Goal: Check status: Check status

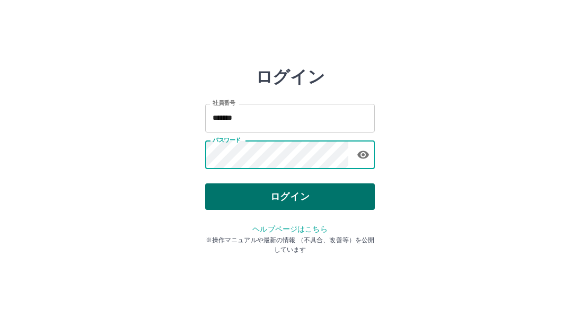
click at [268, 190] on button "ログイン" at bounding box center [290, 196] width 170 height 26
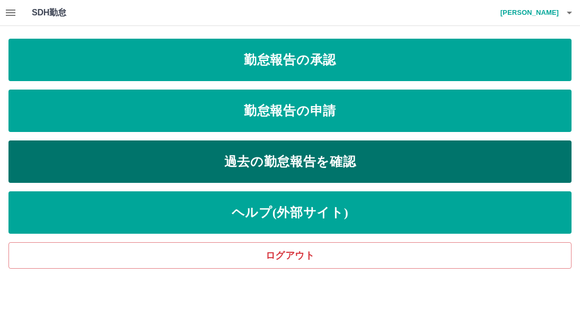
click at [243, 161] on link "過去の勤怠報告を確認" at bounding box center [289, 161] width 563 height 42
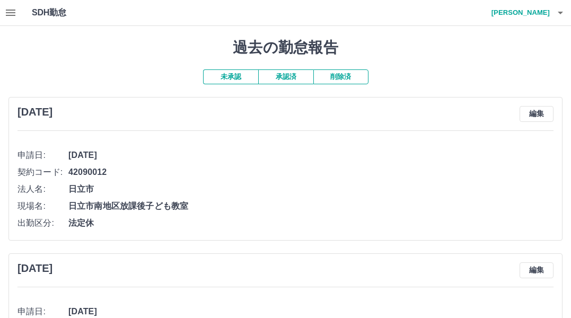
click at [284, 79] on button "承認済" at bounding box center [285, 76] width 55 height 15
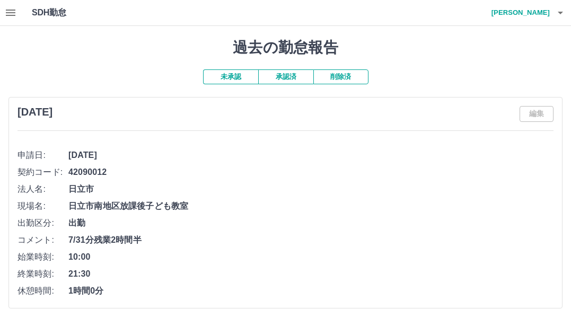
drag, startPoint x: 38, startPoint y: 37, endPoint x: 11, endPoint y: 25, distance: 29.4
click at [14, 11] on icon "button" at bounding box center [10, 12] width 13 height 13
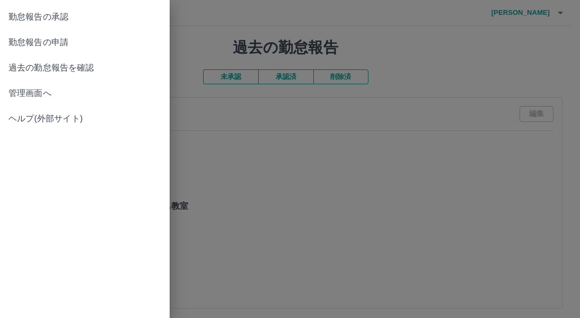
click at [39, 94] on span "管理画面へ" at bounding box center [84, 93] width 153 height 13
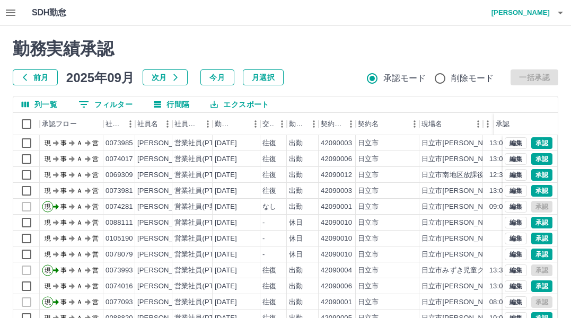
click at [128, 106] on button "0 フィルター" at bounding box center [105, 104] width 71 height 16
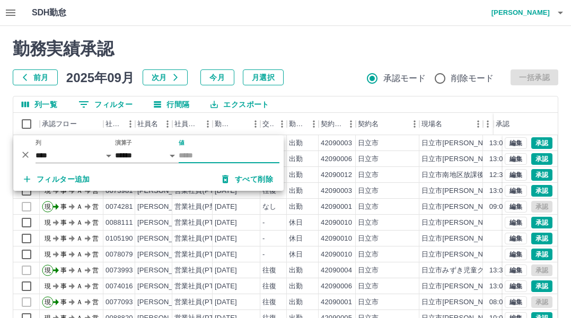
click at [193, 155] on input "値" at bounding box center [229, 155] width 101 height 15
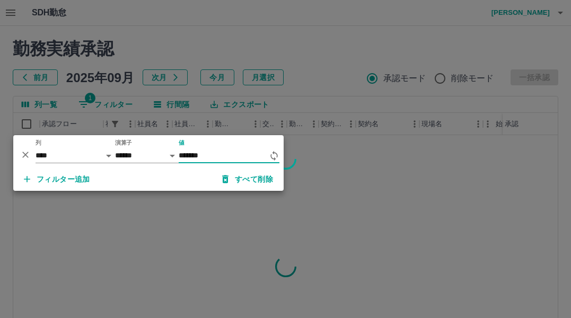
type input "*******"
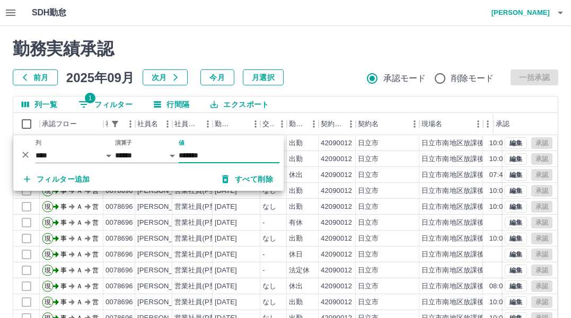
click at [339, 60] on div "勤務実績承認 前月 2025年09月 次月 今月 月選択 承認モード 削除モード 一括承認" at bounding box center [285, 62] width 545 height 47
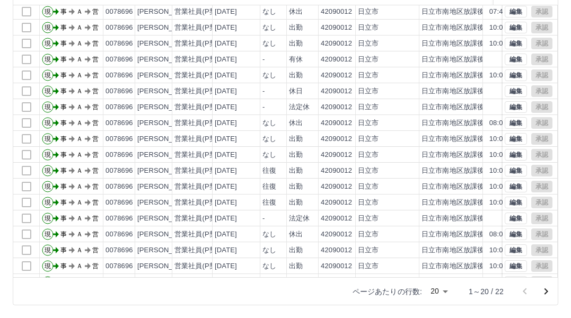
scroll to position [55, 0]
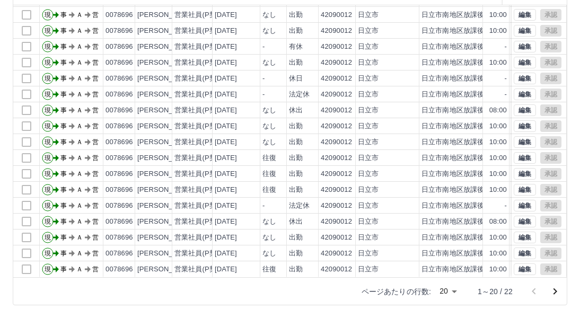
click at [445, 292] on body "SDH勤怠 近江　美加子 勤務実績承認 前月 2025年09月 次月 今月 月選択 承認モード 削除モード 一括承認 列一覧 1 フィルター 行間隔 エクスポ…" at bounding box center [290, 94] width 580 height 448
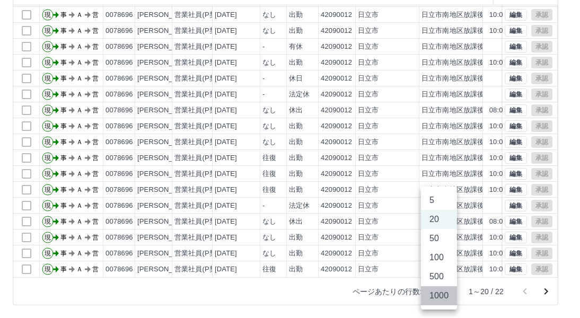
click at [447, 298] on li "1000" at bounding box center [439, 295] width 36 height 19
type input "****"
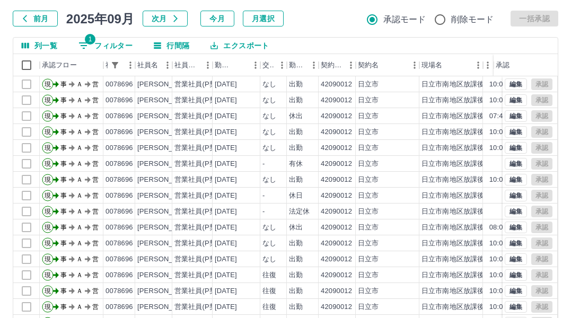
scroll to position [0, 0]
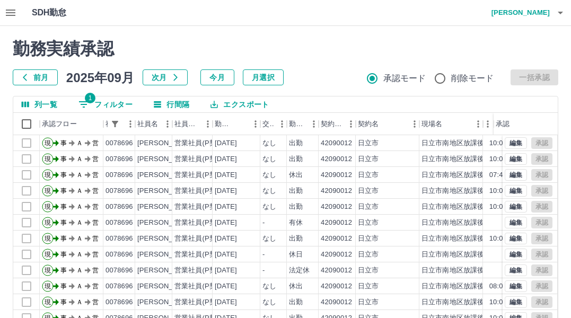
click at [340, 50] on h2 "勤務実績承認" at bounding box center [285, 49] width 545 height 20
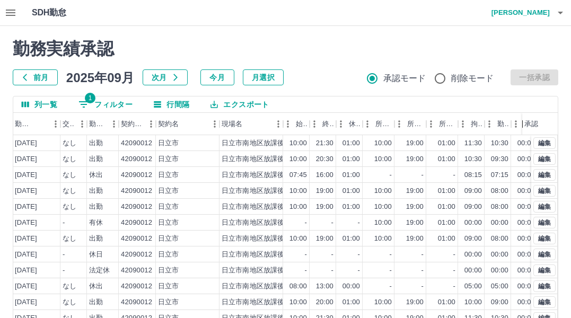
drag, startPoint x: 495, startPoint y: 126, endPoint x: 536, endPoint y: 129, distance: 40.4
click at [543, 137] on div "社員名 社員区分 勤務日 交通費 勤務区分 契約コード 契約名 現場名 始業 終業 休憩 所定開始 所定終業 所定休憩 拘束 勤務 遅刻等 コメント ステータ…" at bounding box center [285, 260] width 544 height 294
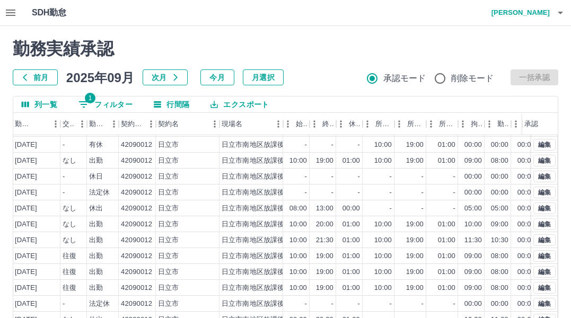
scroll to position [87, 200]
click at [355, 53] on h2 "勤務実績承認" at bounding box center [285, 49] width 545 height 20
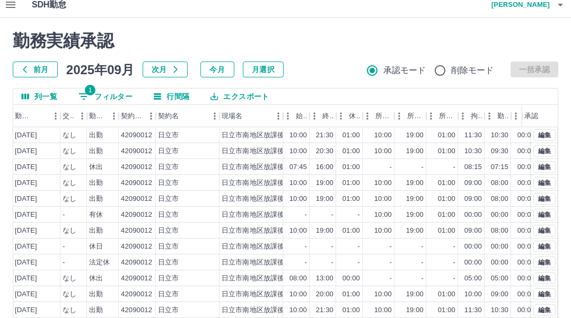
scroll to position [0, 0]
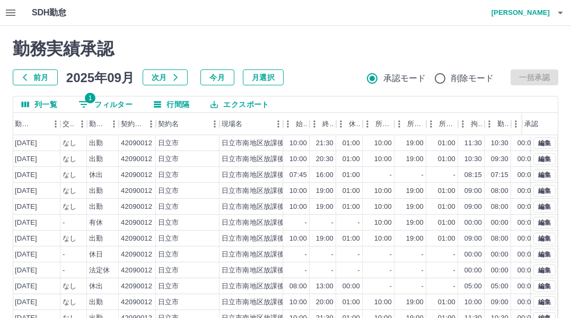
click at [321, 42] on h2 "勤務実績承認" at bounding box center [285, 49] width 545 height 20
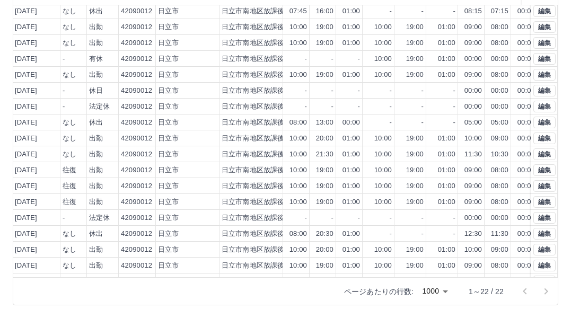
scroll to position [87, 200]
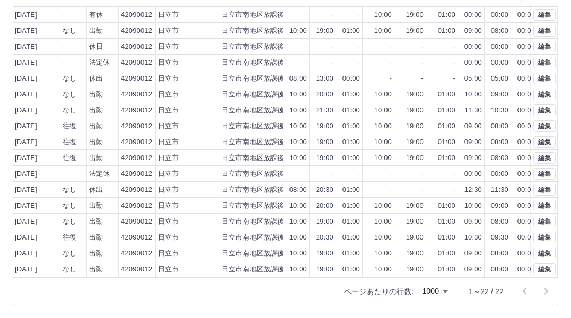
click at [258, 288] on div "ページあたりの行数: 1000 **** 1～22 / 22" at bounding box center [285, 291] width 544 height 28
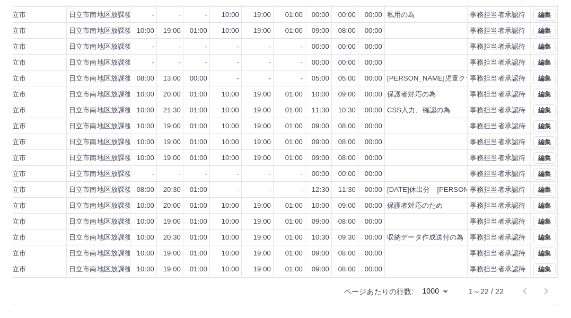
scroll to position [87, 361]
click at [302, 295] on div "ページあたりの行数: 1000 **** 1～22 / 22" at bounding box center [285, 291] width 544 height 28
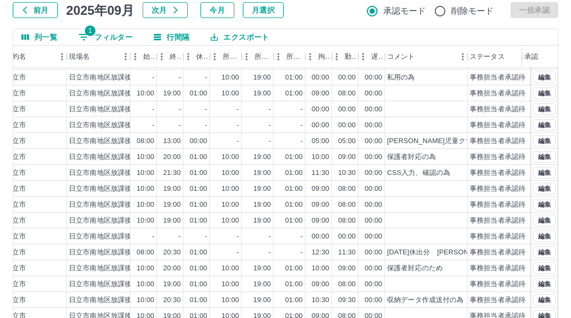
scroll to position [0, 352]
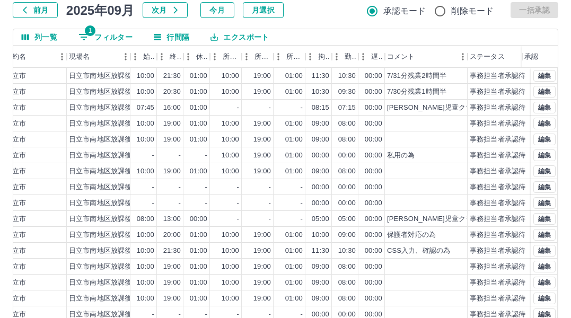
click at [482, 34] on div "列一覧 1 フィルター 行間隔 エクスポート" at bounding box center [285, 37] width 544 height 16
click at [315, 23] on div "勤務実績承認 前月 2025年09月 次月 今月 月選択 承認モード 削除モード 一括承認 列一覧 1 フィルター 行間隔 エクスポート 勤務区分 契約コード…" at bounding box center [285, 170] width 571 height 422
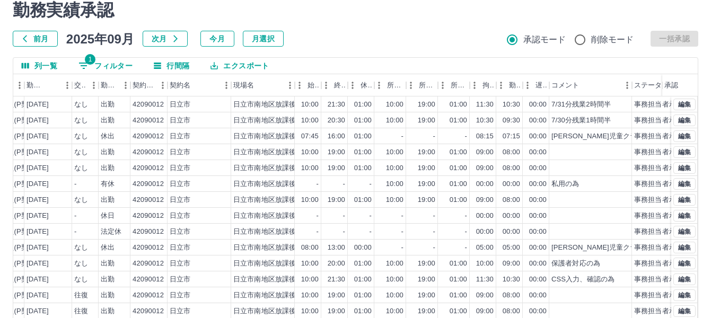
scroll to position [0, 0]
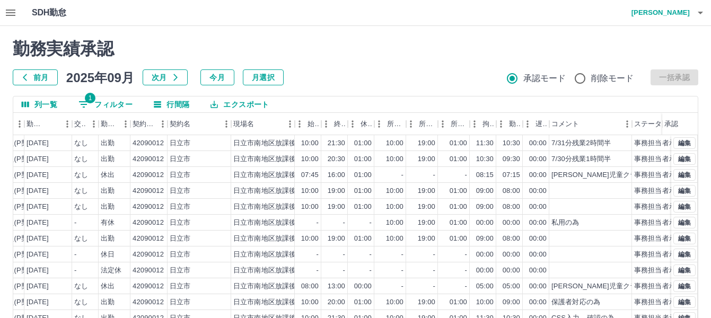
click at [392, 51] on h2 "勤務実績承認" at bounding box center [355, 49] width 685 height 20
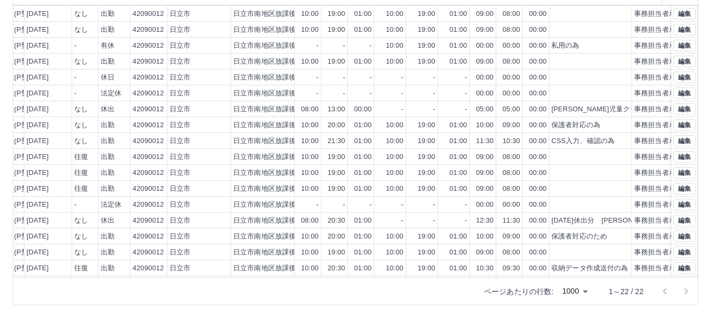
scroll to position [87, 188]
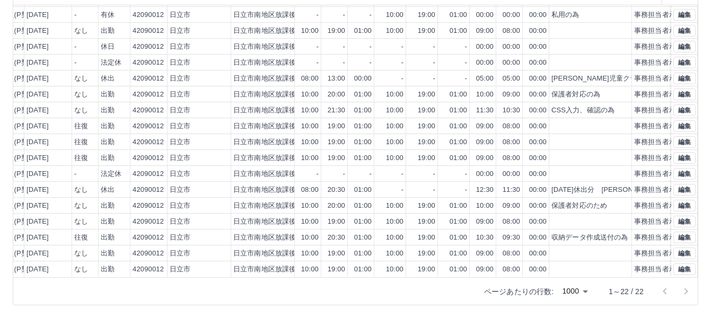
click at [394, 292] on div "ページあたりの行数: 1000 **** 1～22 / 22" at bounding box center [355, 291] width 684 height 28
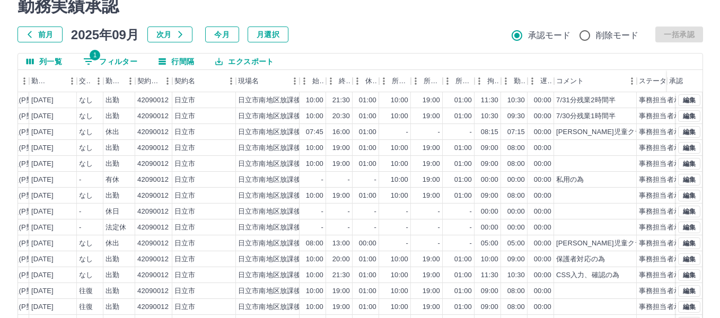
scroll to position [0, 0]
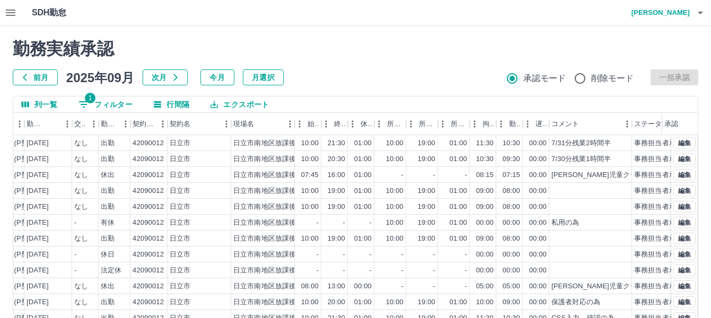
click at [431, 75] on div "前月 2025年09月 次月 今月 月選択 承認モード 削除モード 一括承認" at bounding box center [355, 77] width 685 height 16
click at [579, 12] on h4 "近江　美加子" at bounding box center [658, 12] width 64 height 25
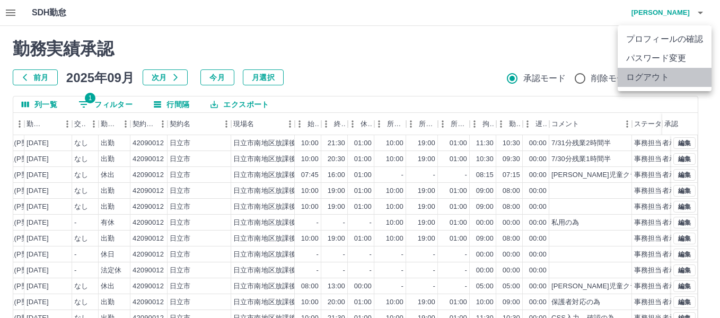
click at [579, 75] on li "ログアウト" at bounding box center [664, 77] width 94 height 19
